Goal: Transaction & Acquisition: Subscribe to service/newsletter

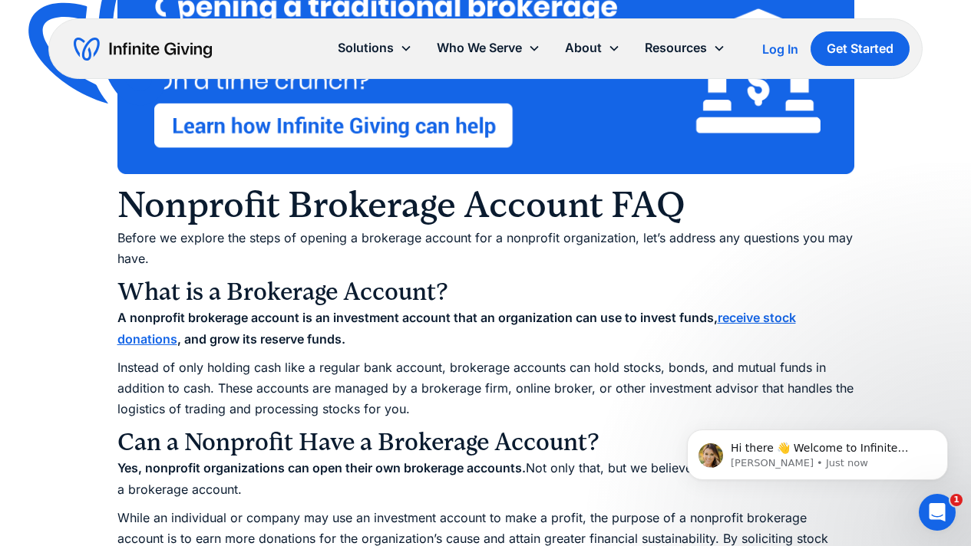
scroll to position [1228, 0]
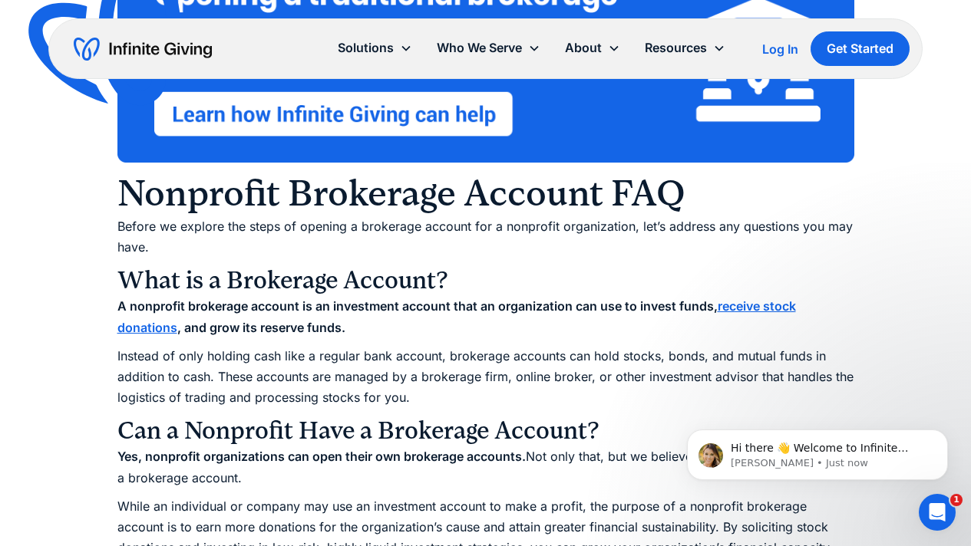
click at [778, 312] on strong "receive stock donations" at bounding box center [456, 316] width 678 height 36
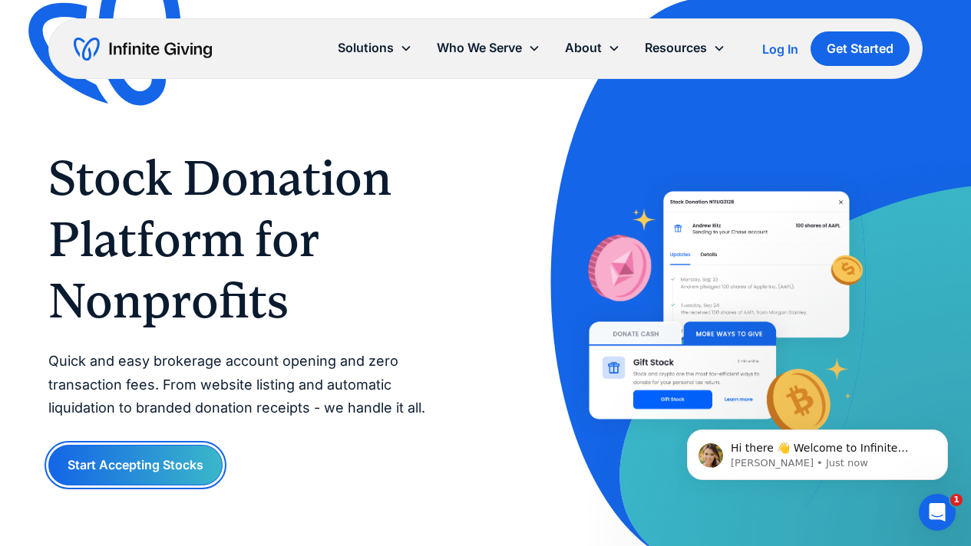
click at [173, 467] on link "Start Accepting Stocks" at bounding box center [135, 465] width 174 height 41
